Goal: Navigation & Orientation: Find specific page/section

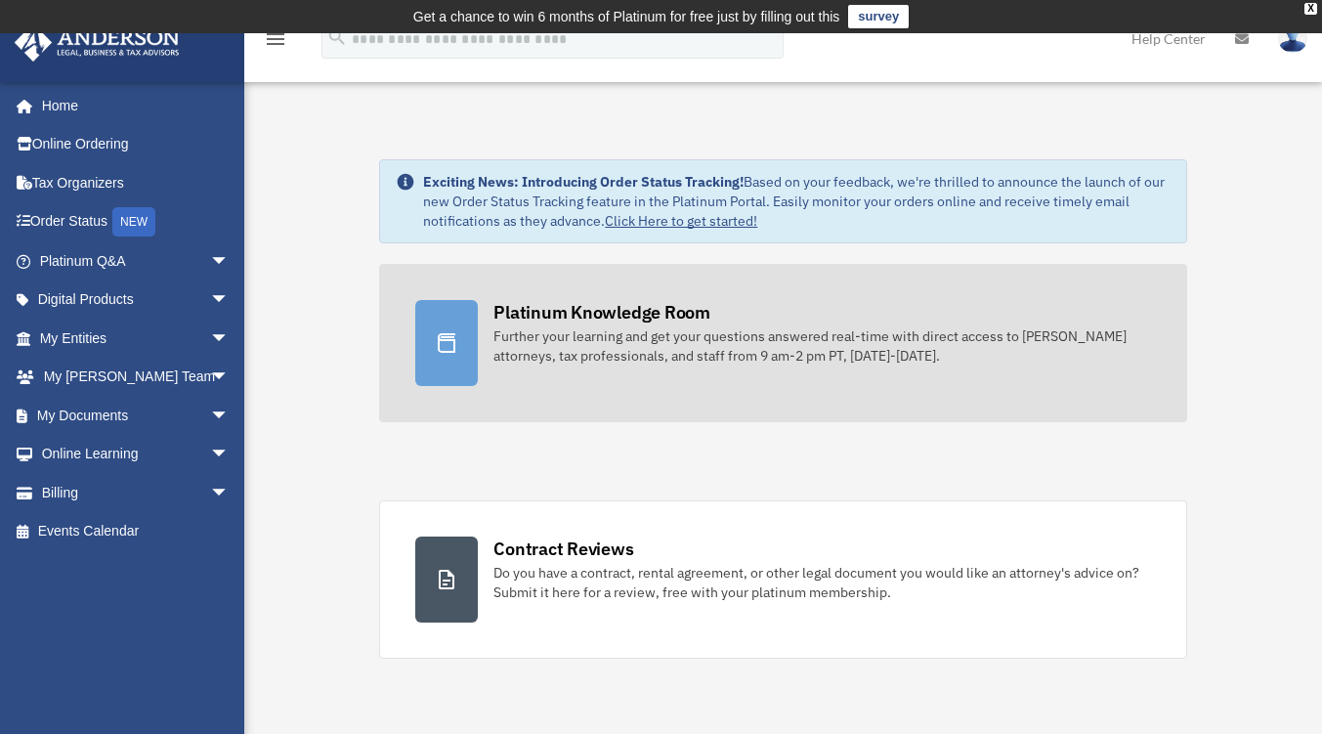
click at [449, 354] on icon at bounding box center [446, 342] width 23 height 23
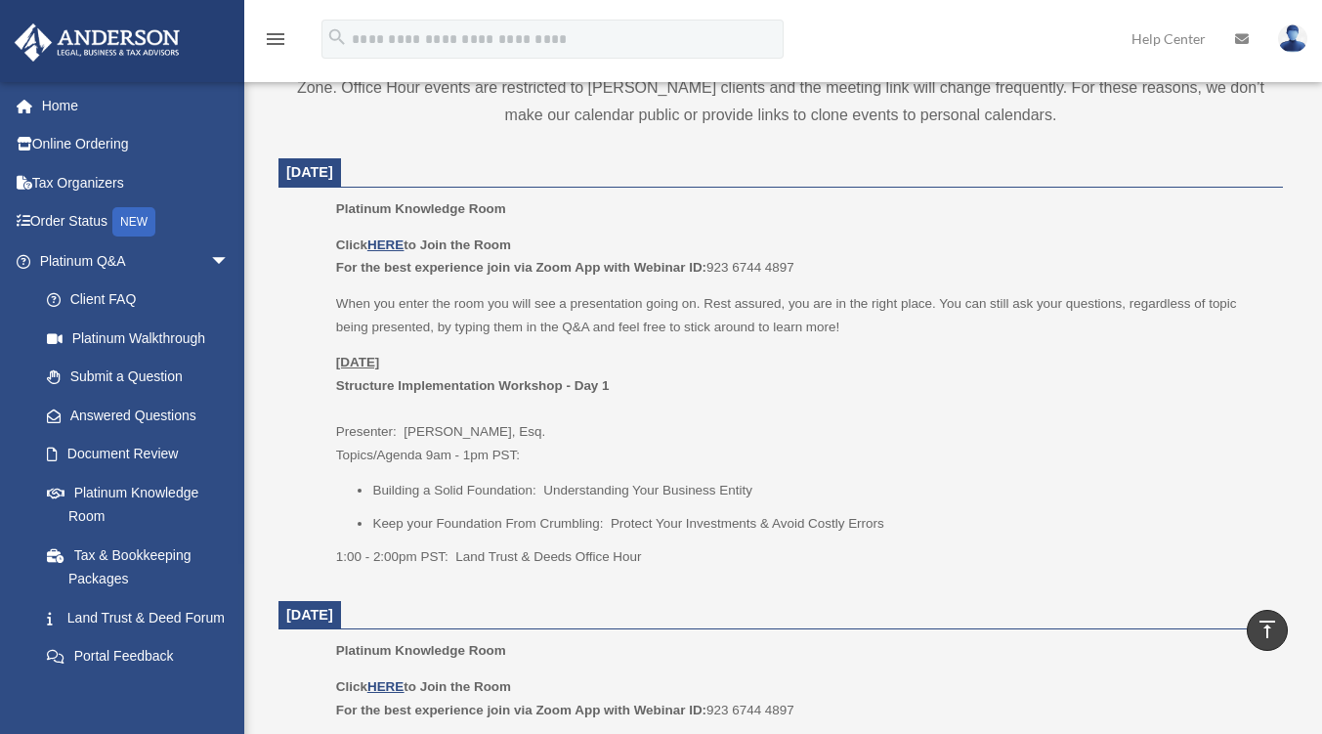
scroll to position [768, 0]
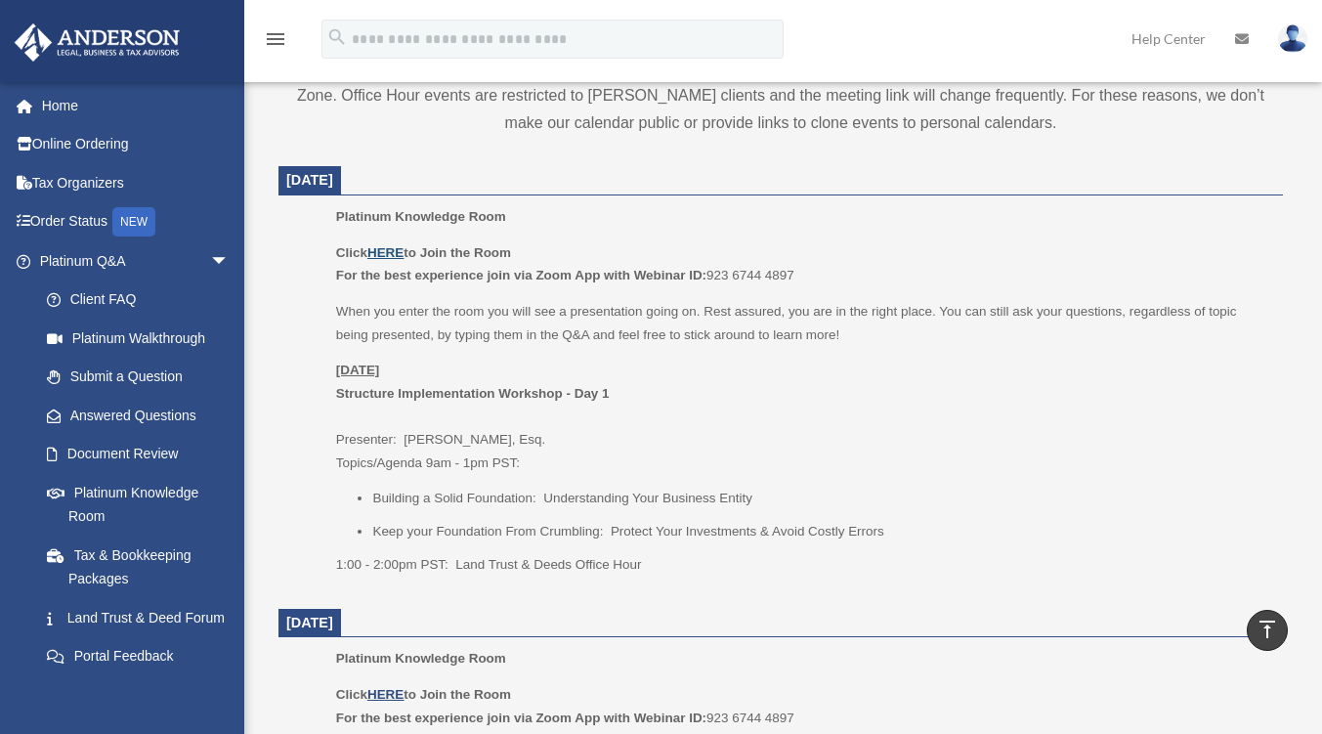
click at [392, 246] on u "HERE" at bounding box center [385, 252] width 36 height 15
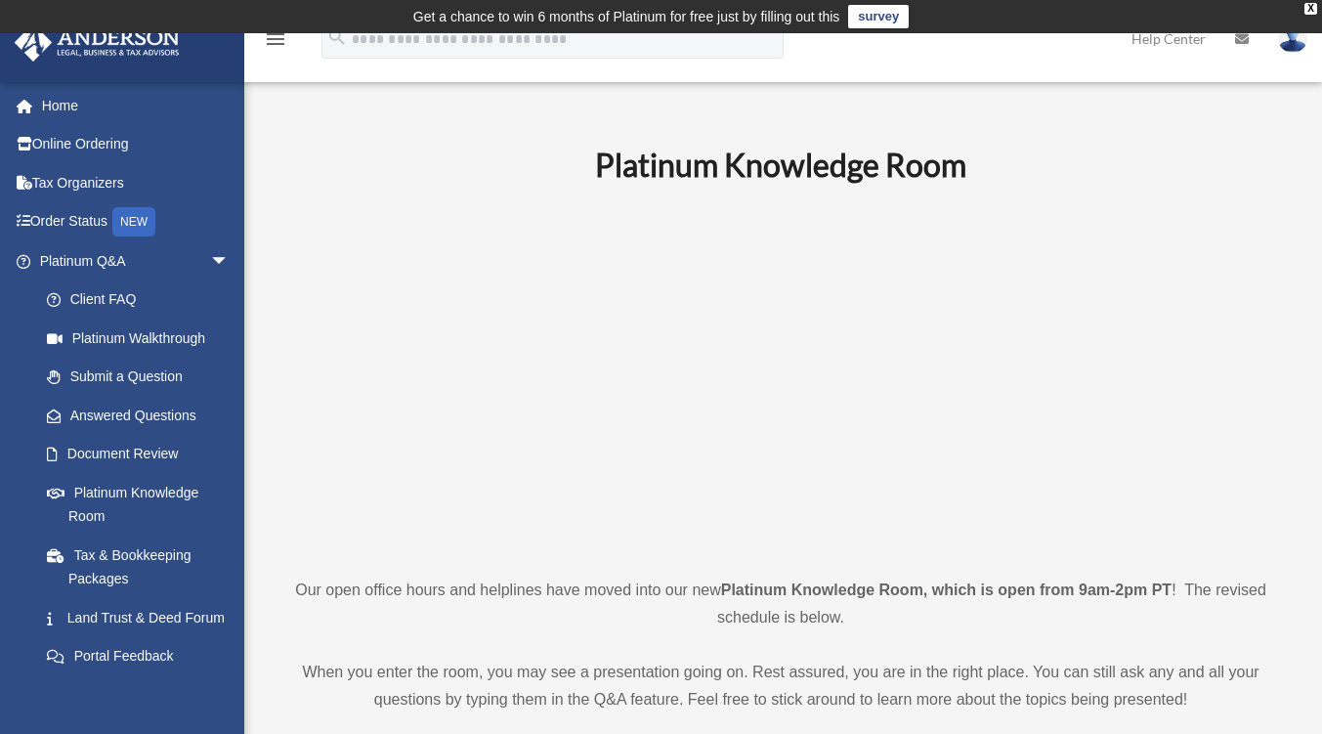
scroll to position [767, 0]
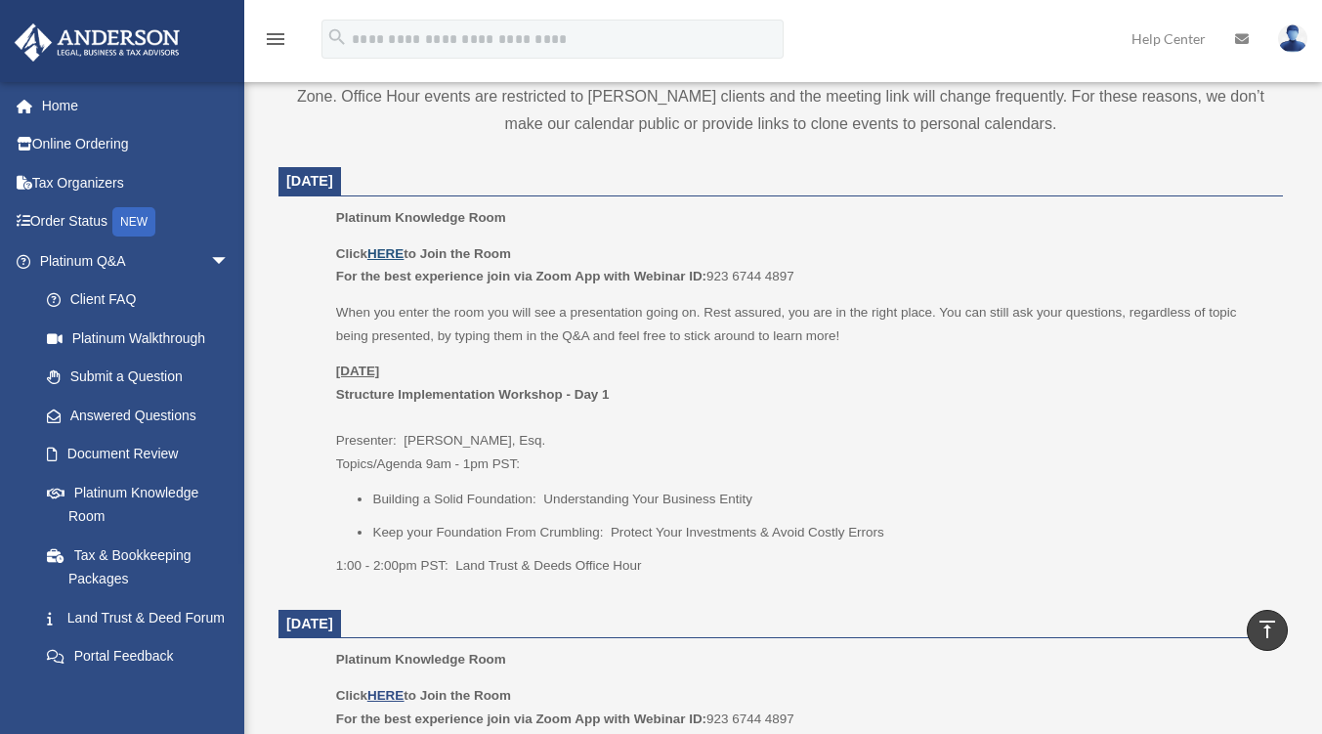
click at [392, 246] on u "HERE" at bounding box center [385, 253] width 36 height 15
click at [1289, 38] on img at bounding box center [1292, 38] width 29 height 28
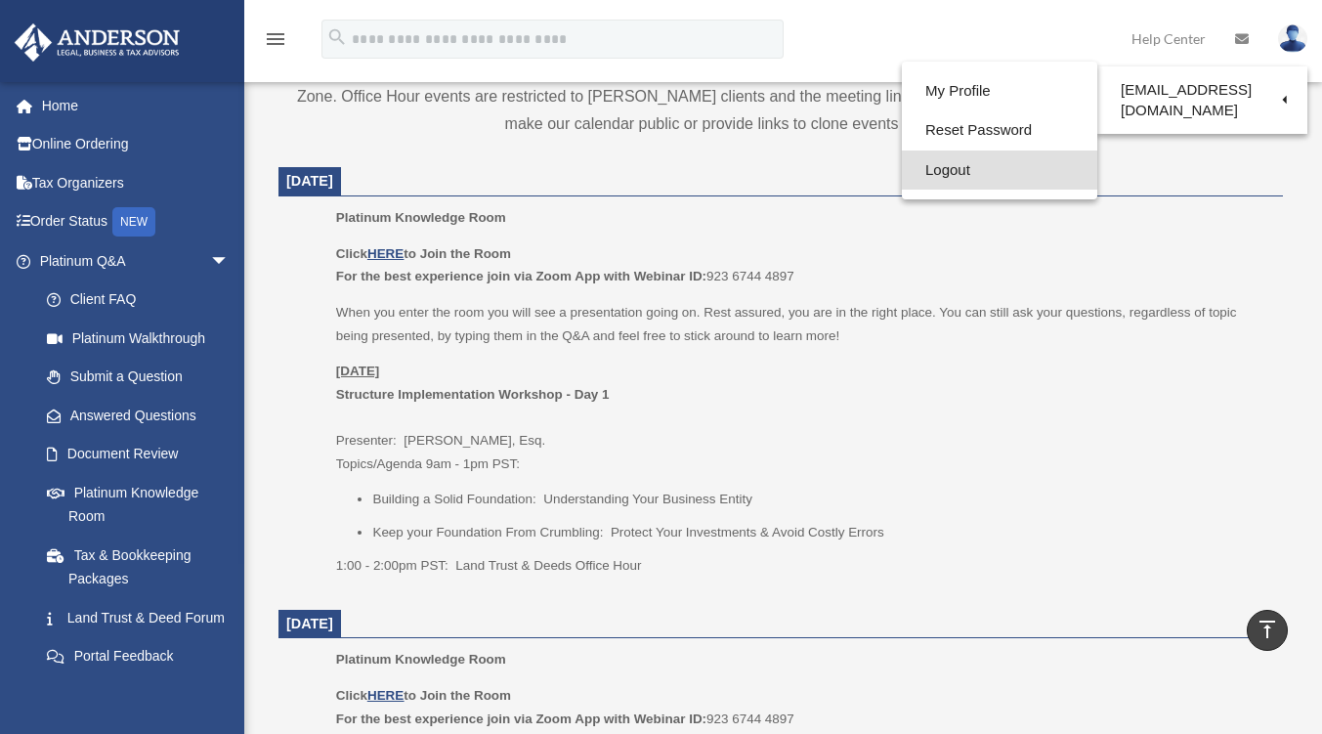
click at [945, 166] on link "Logout" at bounding box center [999, 170] width 195 height 40
